Goal: Information Seeking & Learning: Learn about a topic

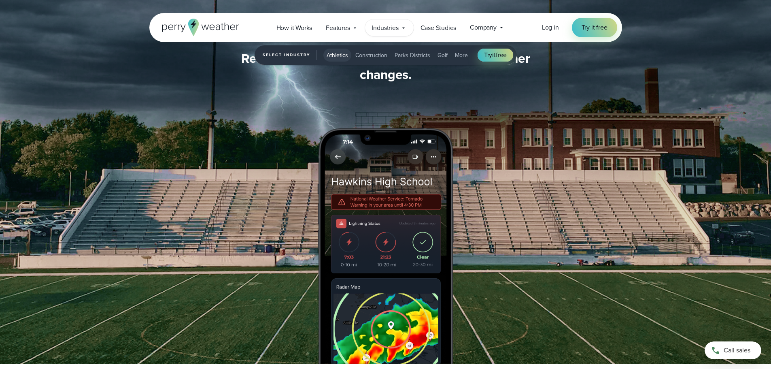
scroll to position [931, 0]
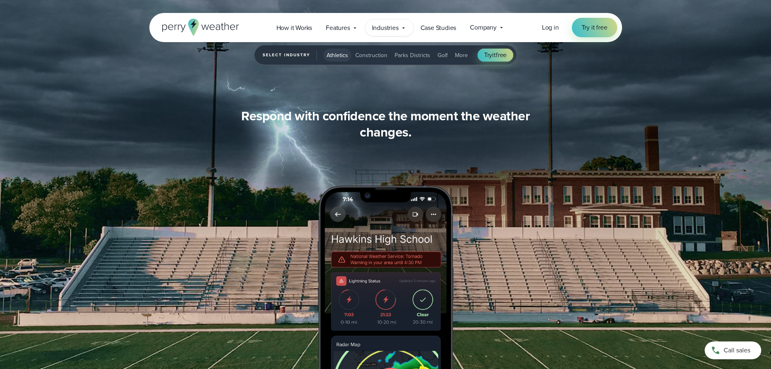
click at [401, 28] on icon at bounding box center [403, 28] width 6 height 6
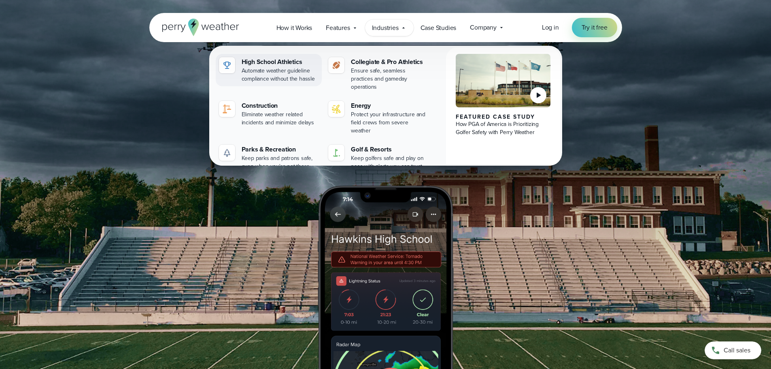
drag, startPoint x: 283, startPoint y: 64, endPoint x: 274, endPoint y: 68, distance: 9.6
click at [283, 64] on div "High School Athletics" at bounding box center [280, 62] width 77 height 10
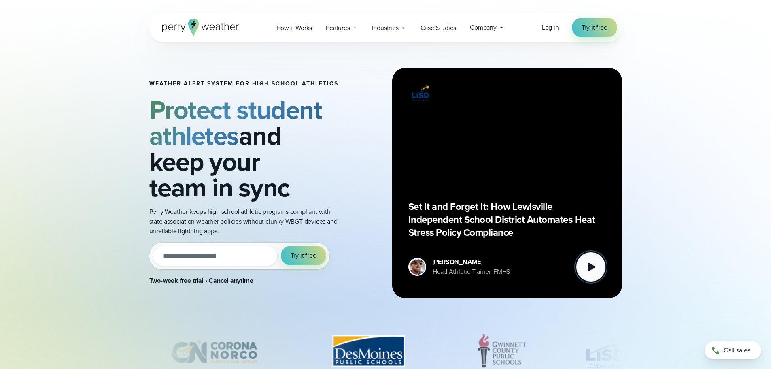
click at [595, 263] on icon at bounding box center [591, 267] width 16 height 16
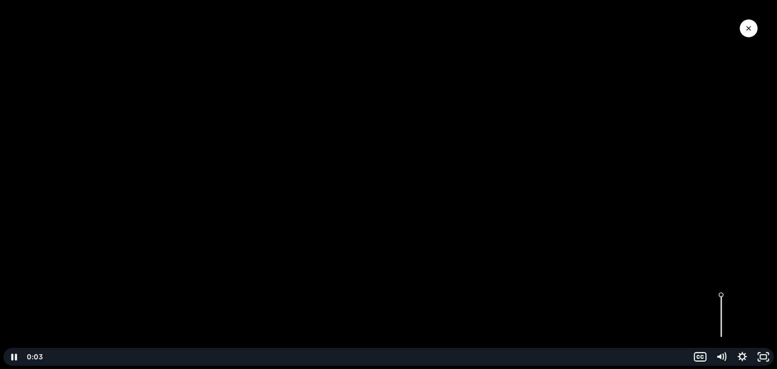
click at [722, 320] on div "Volume" at bounding box center [721, 316] width 21 height 58
click at [722, 323] on div "Volume" at bounding box center [720, 323] width 7 height 7
click at [723, 322] on div "Volume" at bounding box center [720, 321] width 7 height 7
click at [19, 354] on icon "Play Video" at bounding box center [14, 356] width 25 height 21
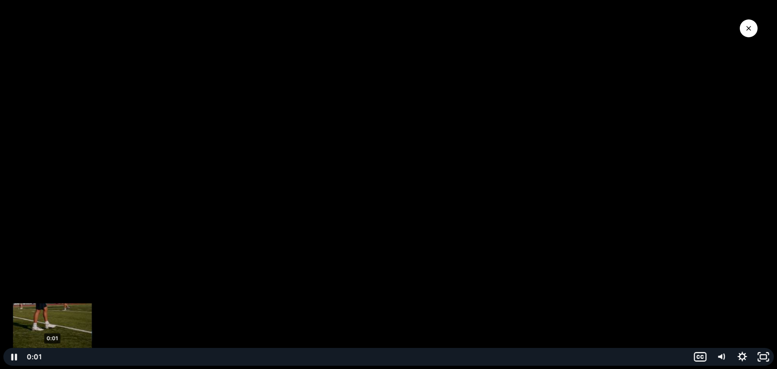
click at [53, 356] on div "0:01" at bounding box center [366, 357] width 635 height 18
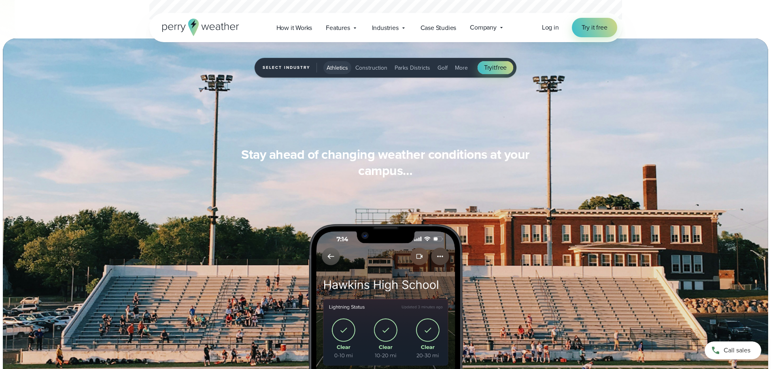
scroll to position [597, 0]
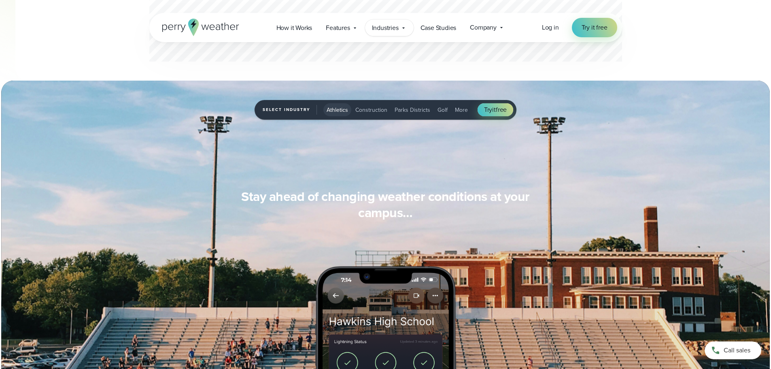
click at [403, 27] on icon at bounding box center [403, 28] width 6 height 6
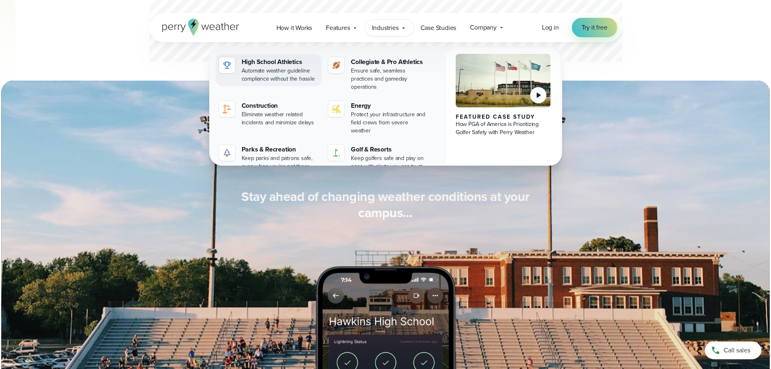
click at [268, 62] on div "High School Athletics" at bounding box center [280, 62] width 77 height 10
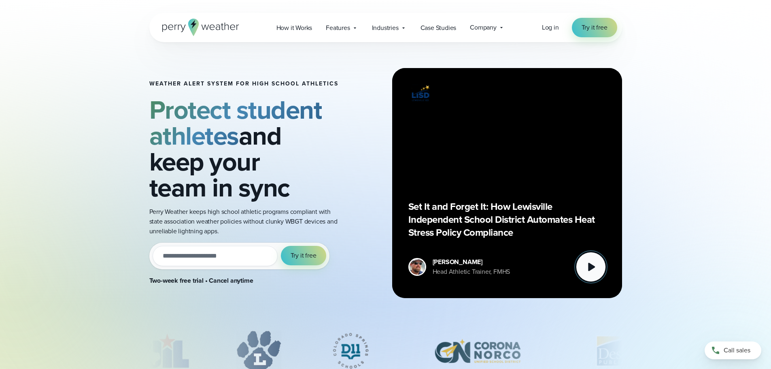
click at [589, 267] on icon at bounding box center [591, 267] width 7 height 8
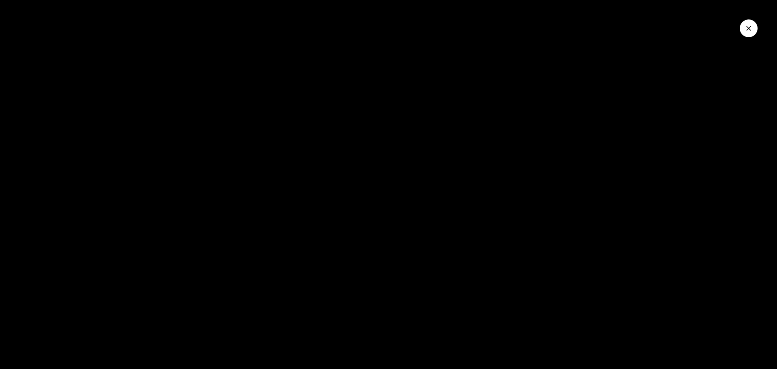
click at [748, 29] on icon "Close Video" at bounding box center [748, 28] width 5 height 5
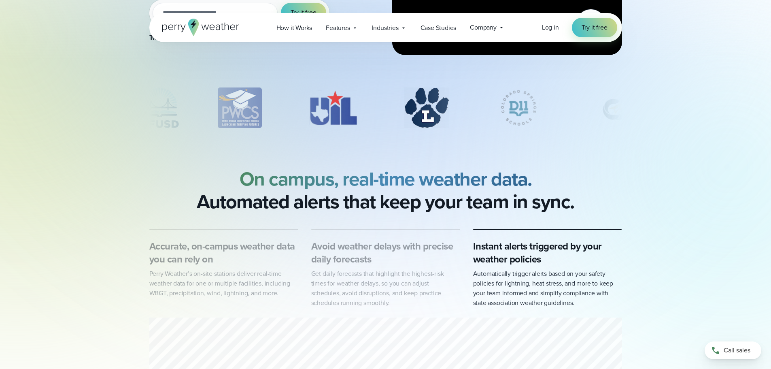
scroll to position [40, 0]
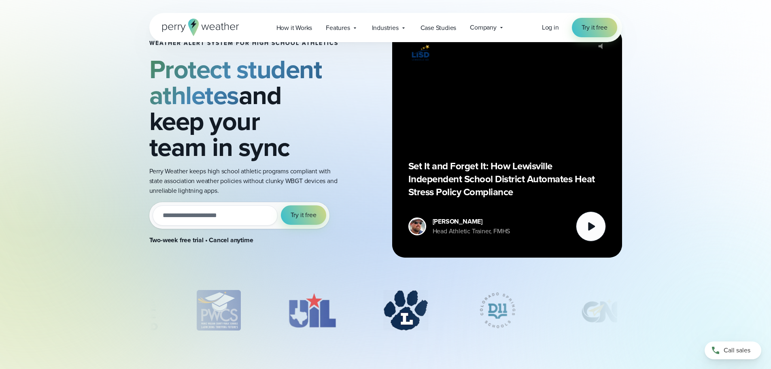
click at [533, 166] on p "Set It and Forget It: How Lewisville Independent School District Automates Heat…" at bounding box center [506, 178] width 197 height 39
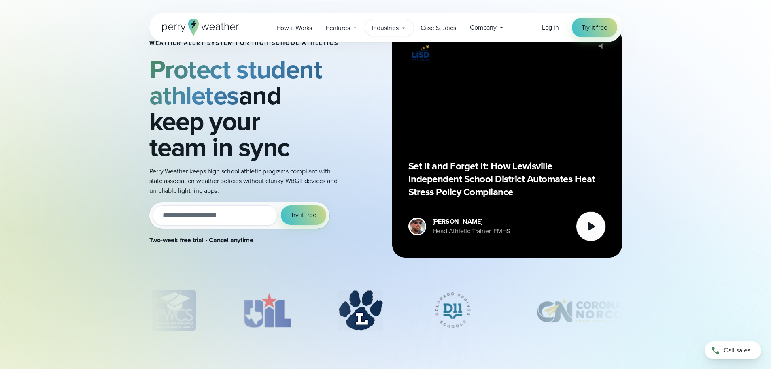
click at [389, 28] on span "Industries" at bounding box center [385, 28] width 27 height 10
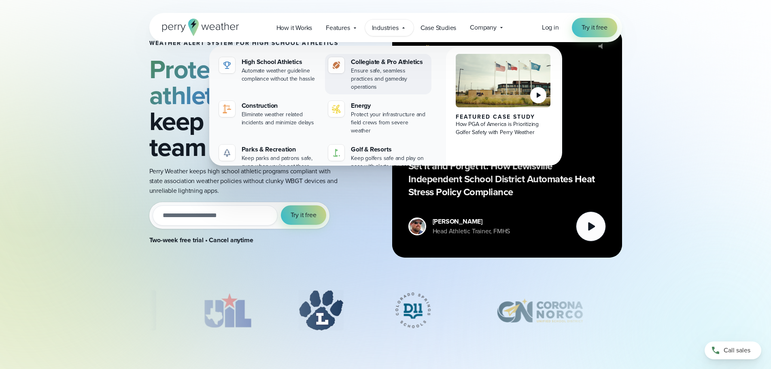
click at [368, 68] on div "Ensure safe, seamless practices and gameday operations" at bounding box center [389, 79] width 77 height 24
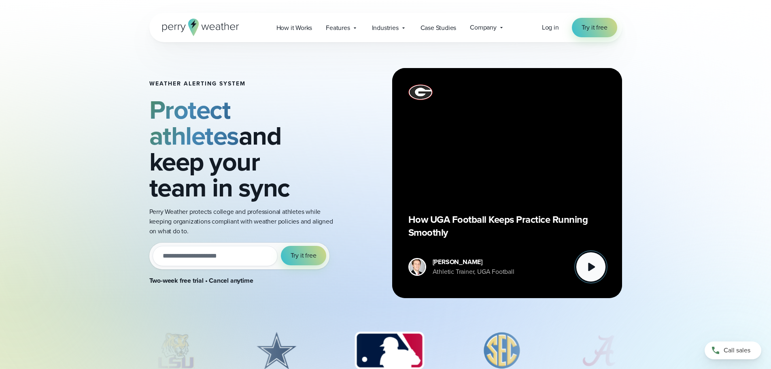
click at [591, 268] on icon at bounding box center [591, 267] width 7 height 8
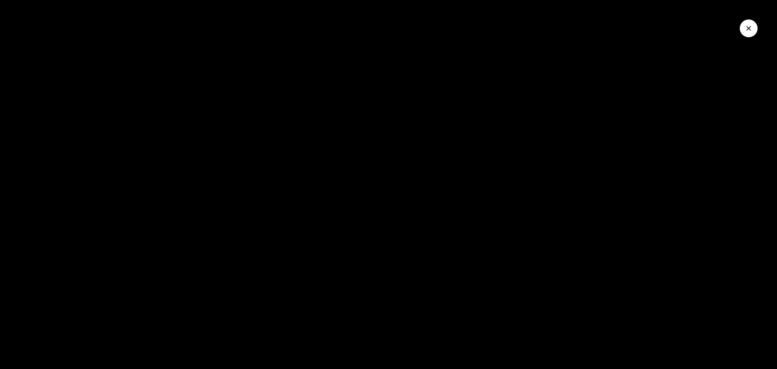
click at [433, 258] on div at bounding box center [388, 184] width 777 height 369
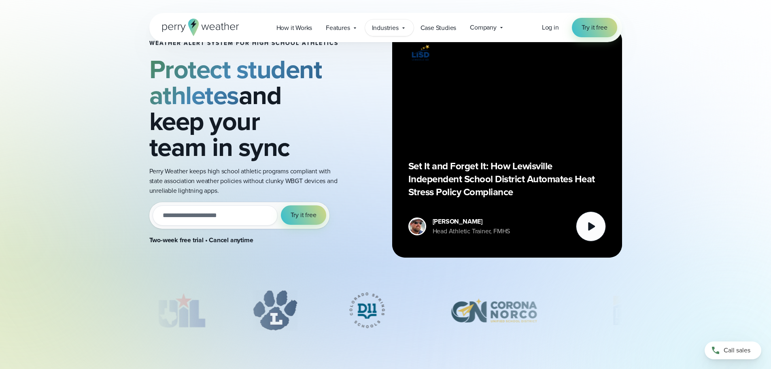
click at [402, 28] on icon at bounding box center [403, 28] width 6 height 6
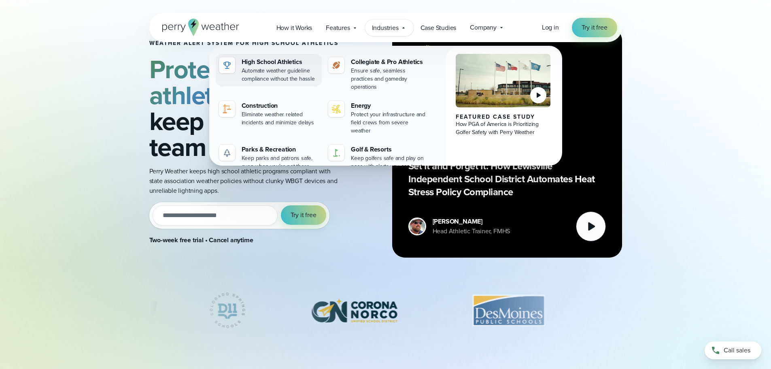
click at [251, 69] on div "Automate weather guideline compliance without the hassle" at bounding box center [280, 75] width 77 height 16
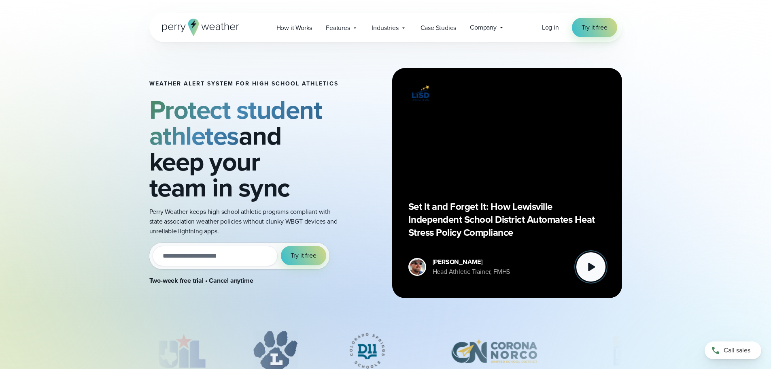
click at [589, 262] on icon at bounding box center [591, 267] width 16 height 16
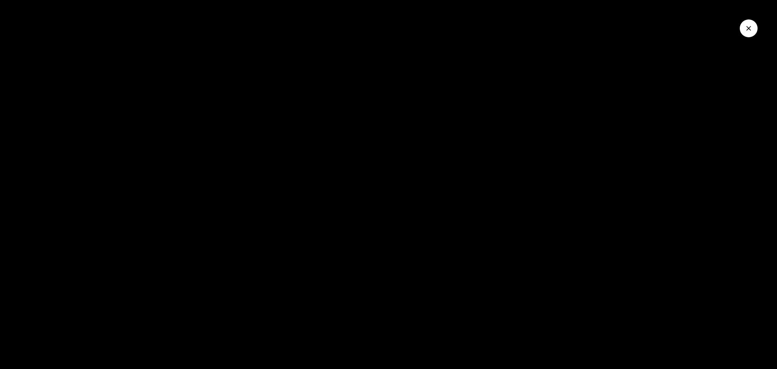
click at [336, 146] on div at bounding box center [388, 184] width 777 height 369
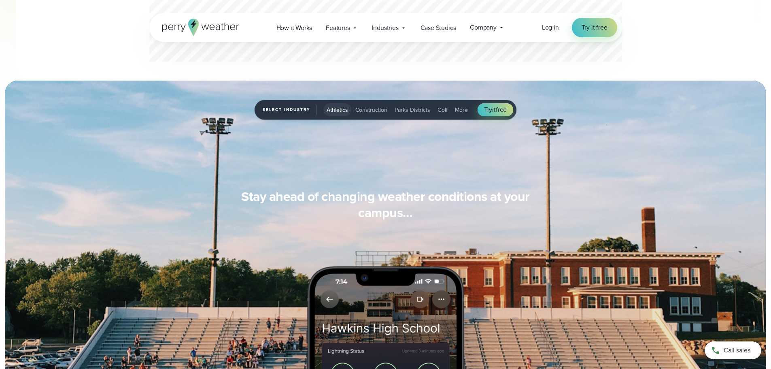
click at [461, 111] on span "More" at bounding box center [461, 110] width 13 height 8
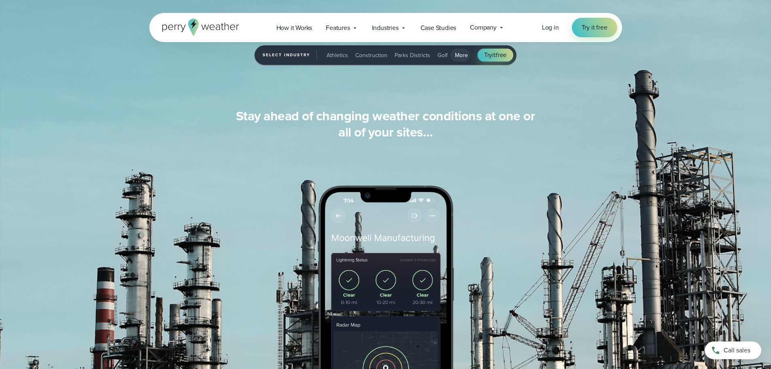
scroll to position [678, 0]
click at [499, 28] on icon at bounding box center [501, 27] width 6 height 6
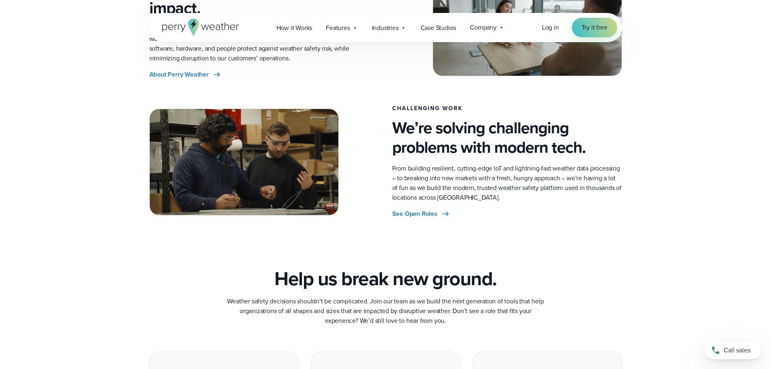
scroll to position [364, 0]
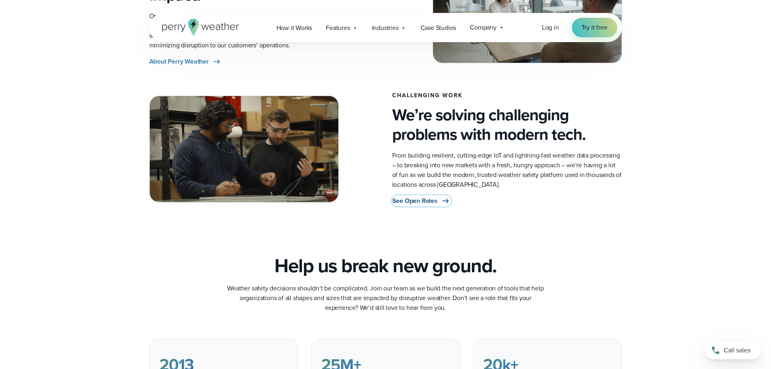
click at [408, 204] on span "See Open Roles" at bounding box center [414, 201] width 45 height 10
